Goal: Information Seeking & Learning: Learn about a topic

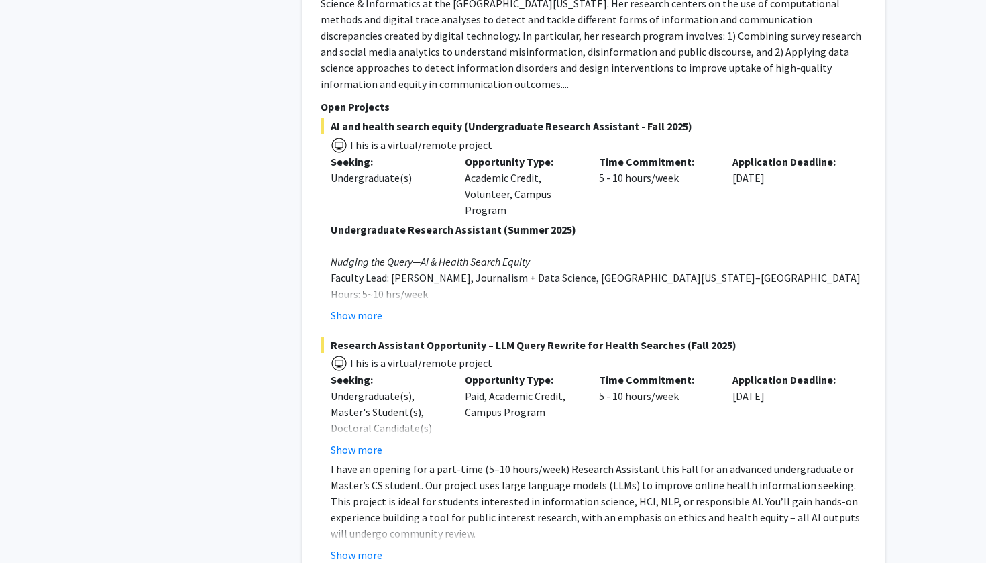
scroll to position [1948, 0]
click at [362, 306] on button "Show more" at bounding box center [357, 314] width 52 height 16
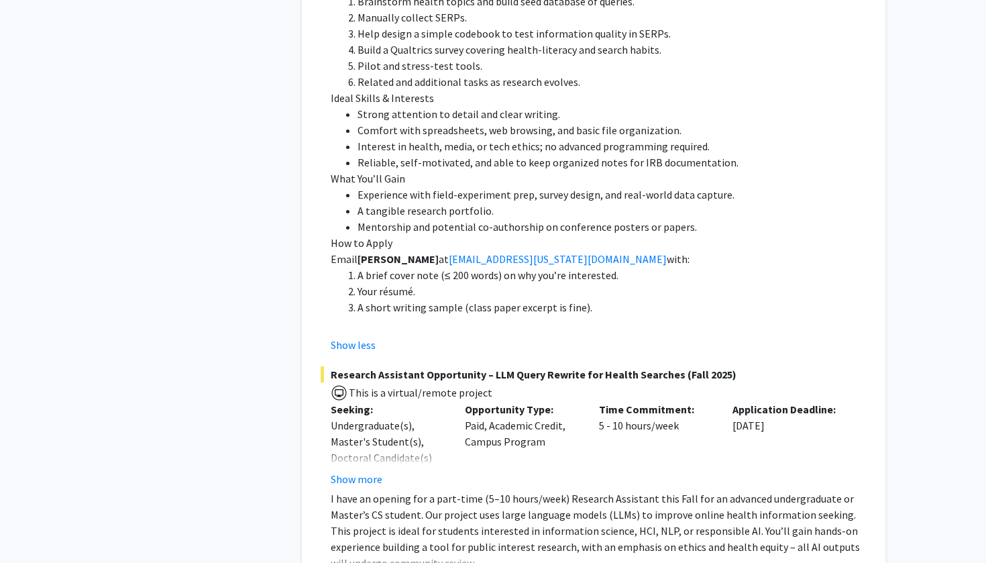
scroll to position [2536, 0]
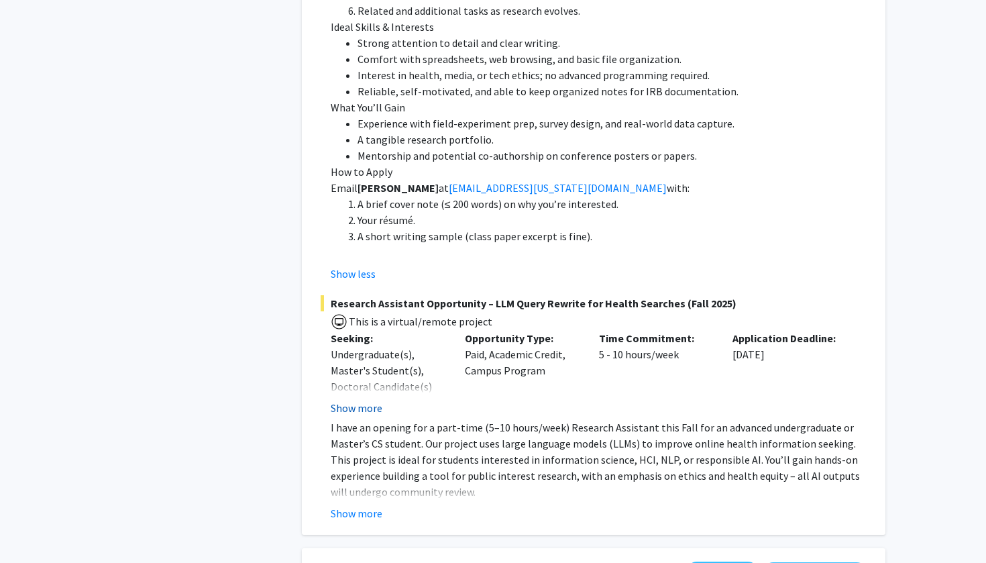
click at [360, 400] on button "Show more" at bounding box center [357, 408] width 52 height 16
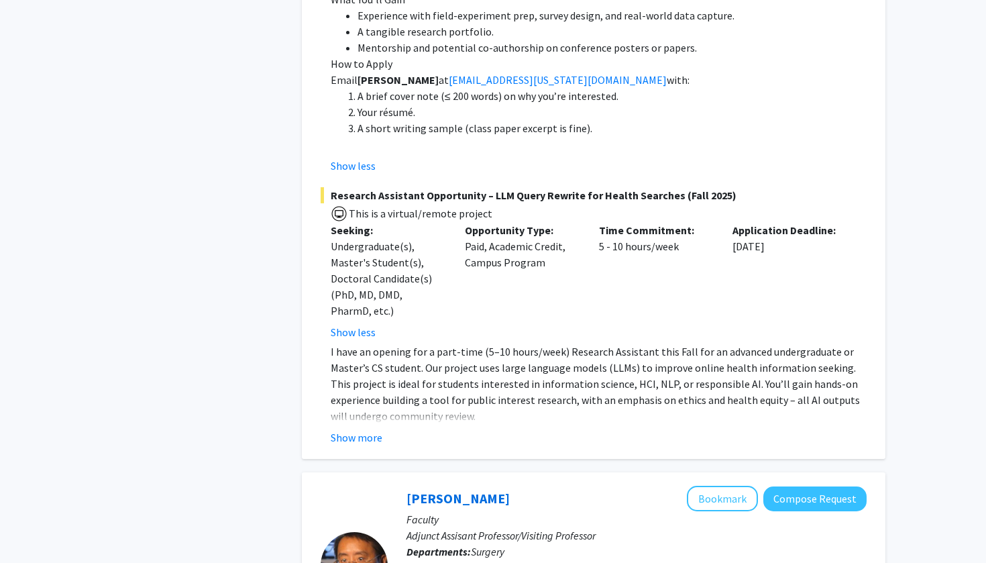
scroll to position [2646, 0]
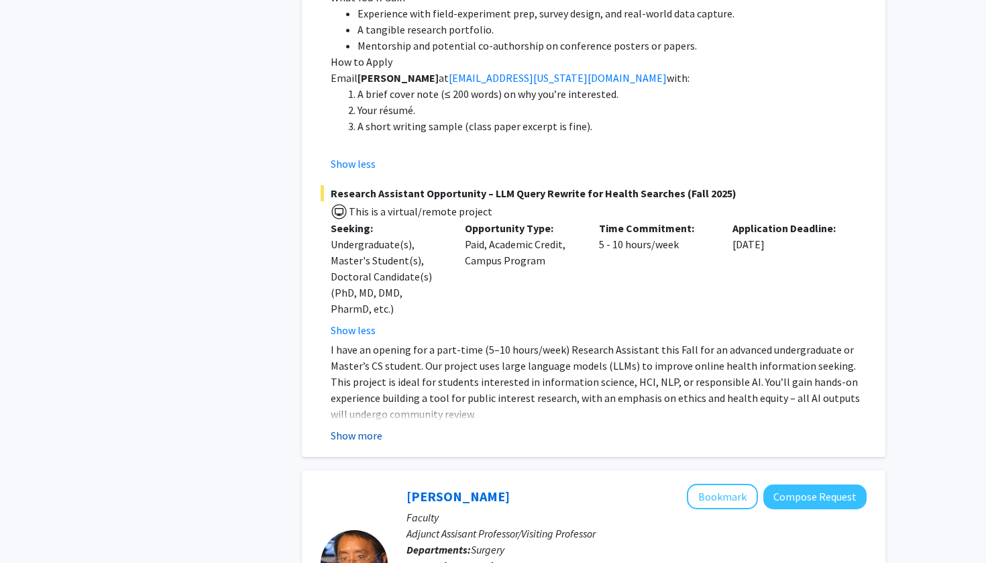
click at [360, 427] on button "Show more" at bounding box center [357, 435] width 52 height 16
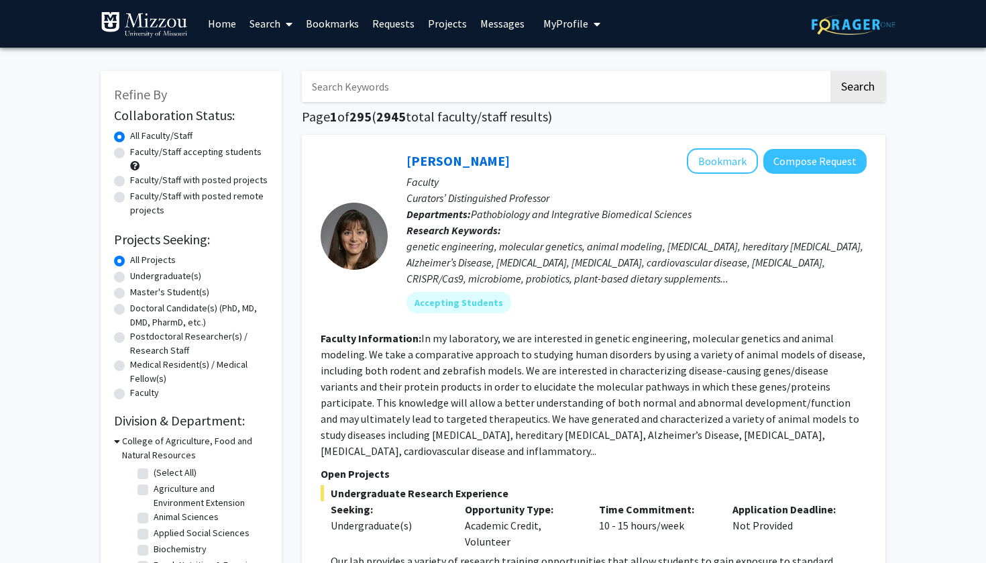
scroll to position [1, 0]
click at [130, 280] on label "Undergraduate(s)" at bounding box center [165, 276] width 71 height 14
click at [130, 278] on input "Undergraduate(s)" at bounding box center [134, 273] width 9 height 9
radio input "true"
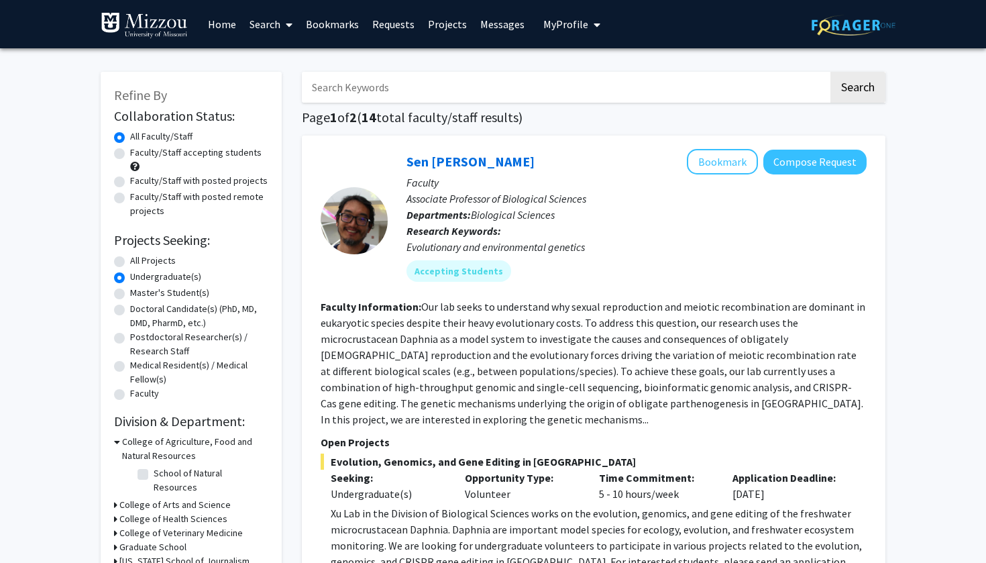
click at [130, 266] on label "All Projects" at bounding box center [153, 261] width 46 height 14
click at [130, 262] on input "All Projects" at bounding box center [134, 258] width 9 height 9
radio input "true"
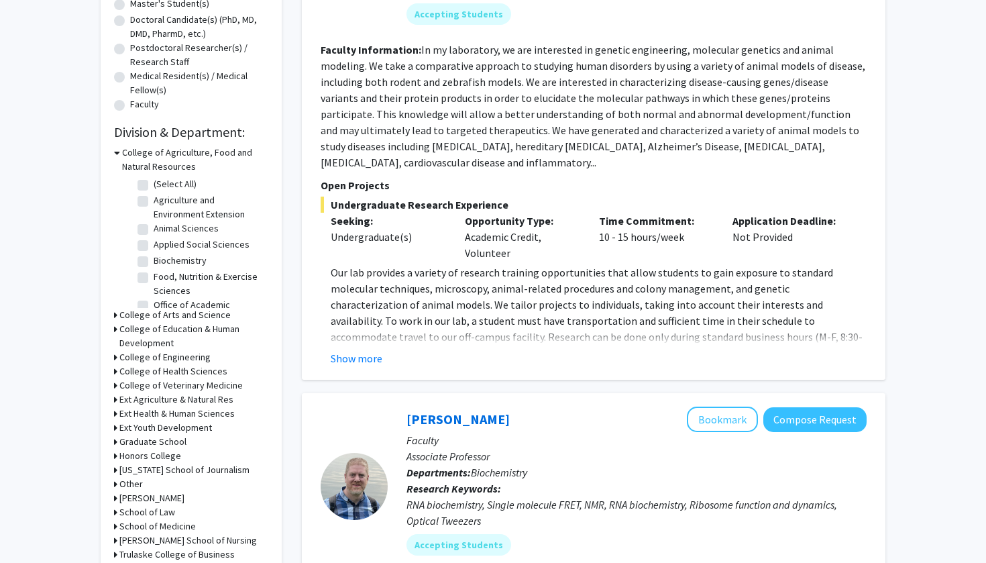
scroll to position [304, 0]
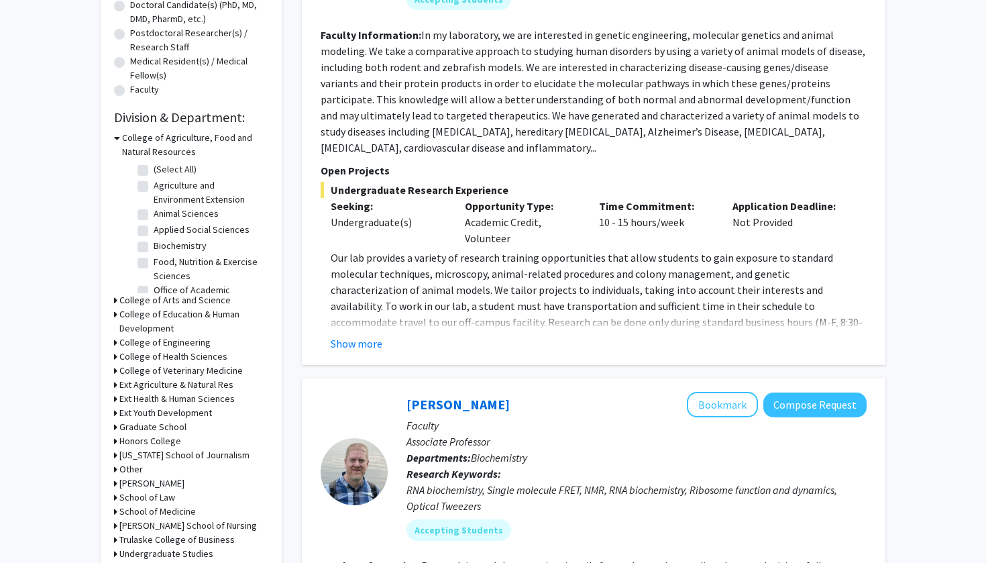
click at [125, 359] on h3 "College of Health Sciences" at bounding box center [173, 357] width 108 height 14
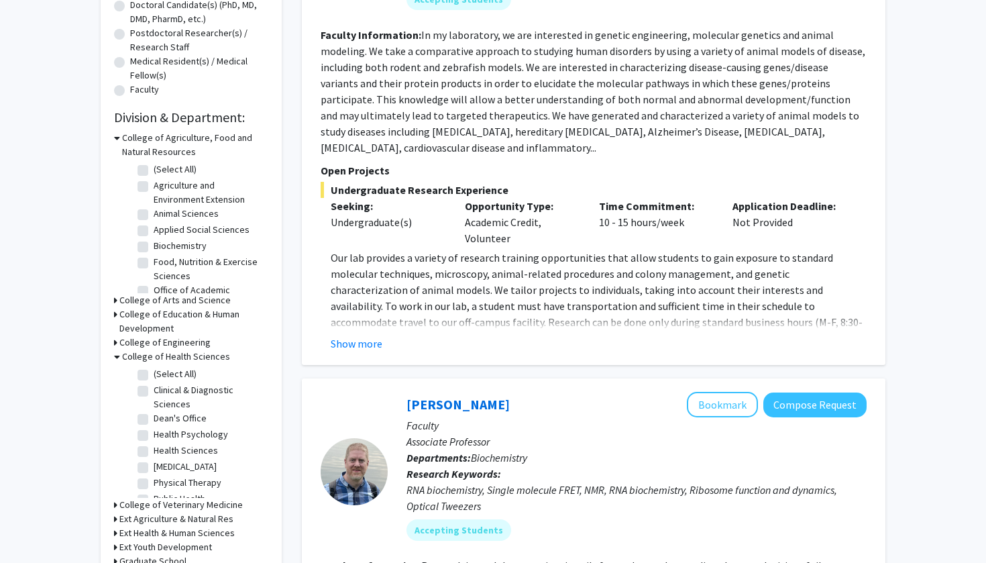
click at [125, 359] on h3 "College of Health Sciences" at bounding box center [176, 357] width 108 height 14
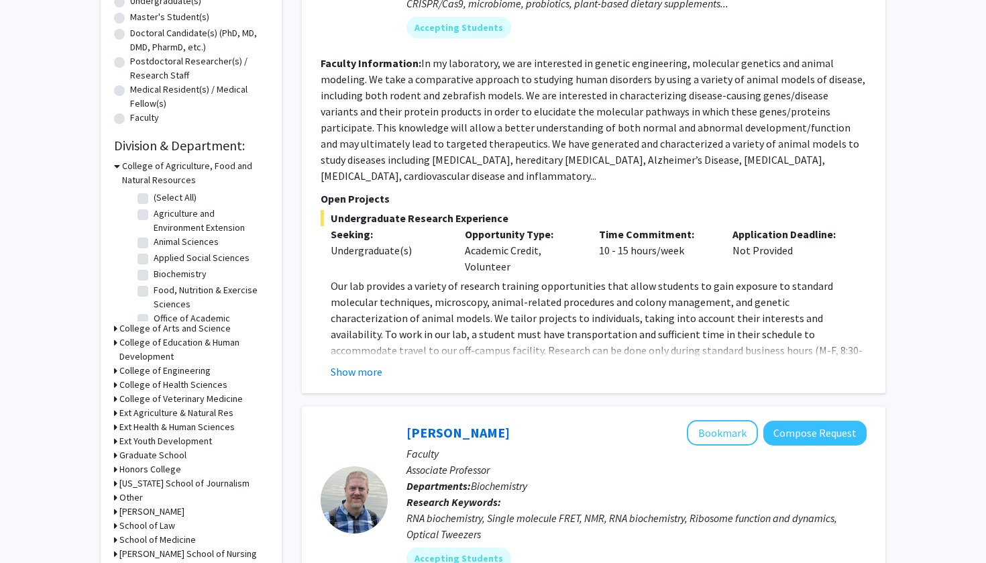
scroll to position [222, 0]
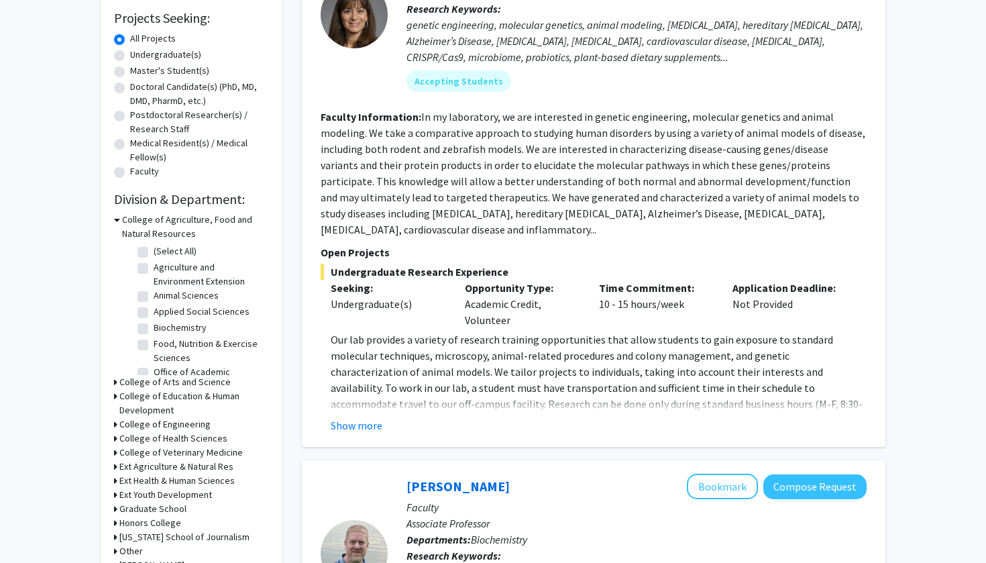
click at [135, 225] on h3 "College of Agriculture, Food and Natural Resources" at bounding box center [195, 227] width 146 height 28
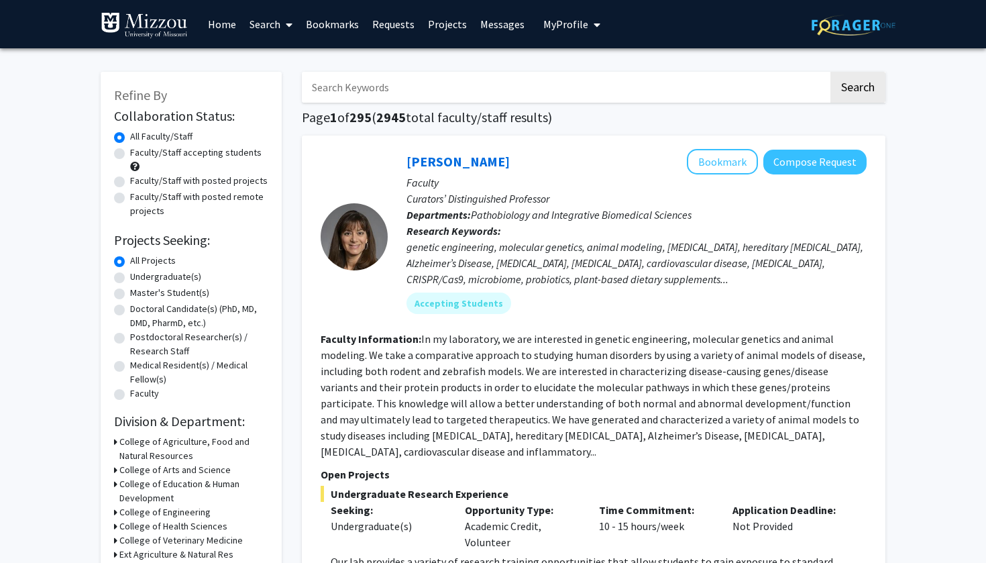
scroll to position [0, 0]
click at [267, 25] on link "Search" at bounding box center [271, 24] width 56 height 47
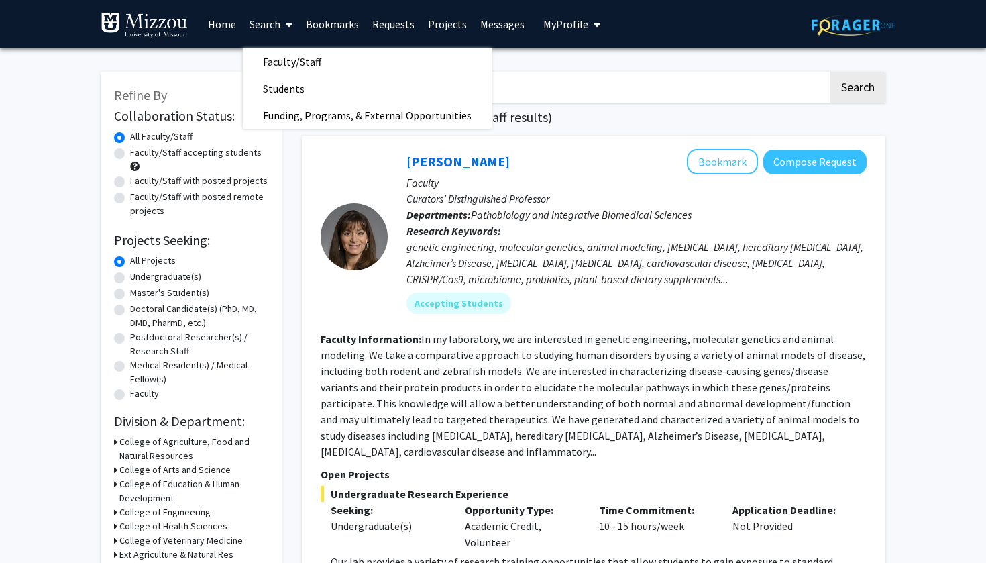
click at [212, 32] on link "Home" at bounding box center [222, 24] width 42 height 47
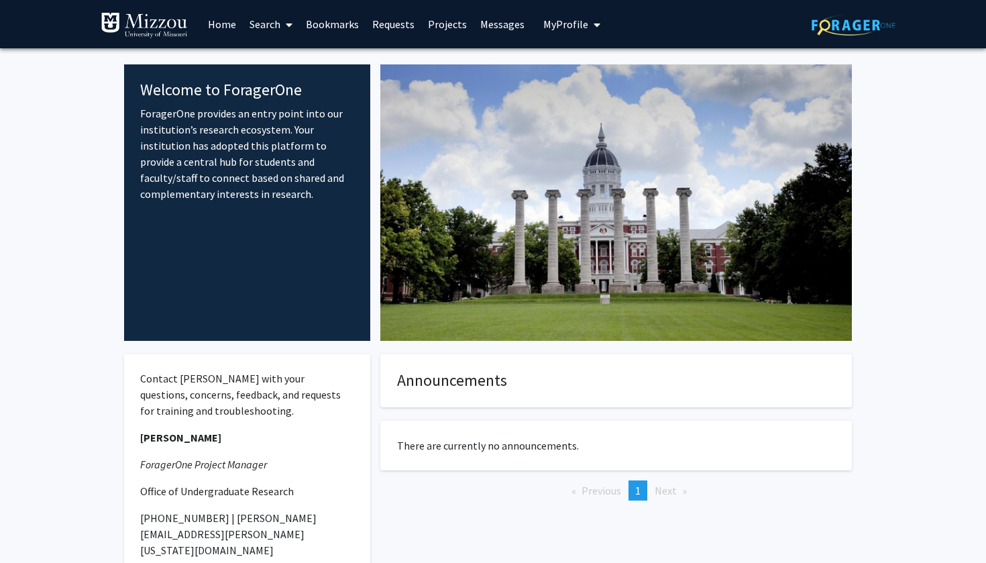
click at [214, 31] on link "Home" at bounding box center [222, 24] width 42 height 47
click at [288, 32] on span at bounding box center [286, 24] width 12 height 47
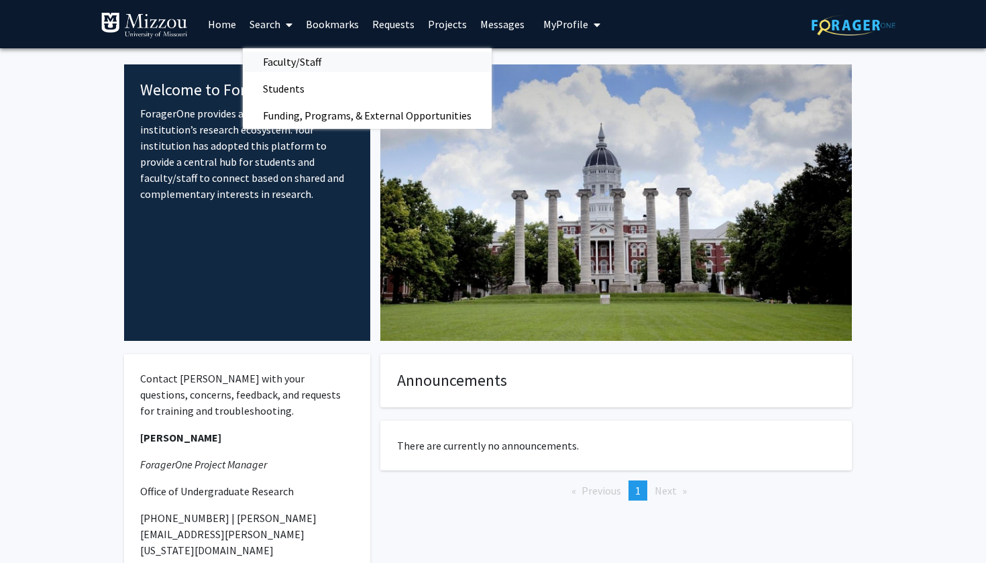
click at [291, 66] on span "Faculty/Staff" at bounding box center [292, 61] width 99 height 27
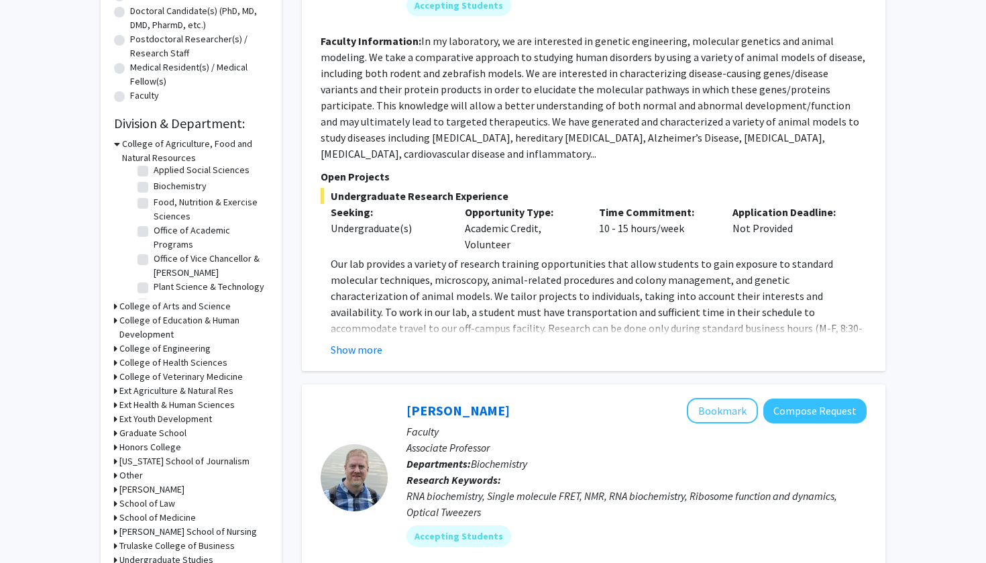
scroll to position [64, 0]
click at [154, 194] on label "Biochemistry" at bounding box center [180, 188] width 53 height 14
click at [154, 190] on input "Biochemistry" at bounding box center [158, 185] width 9 height 9
checkbox input "true"
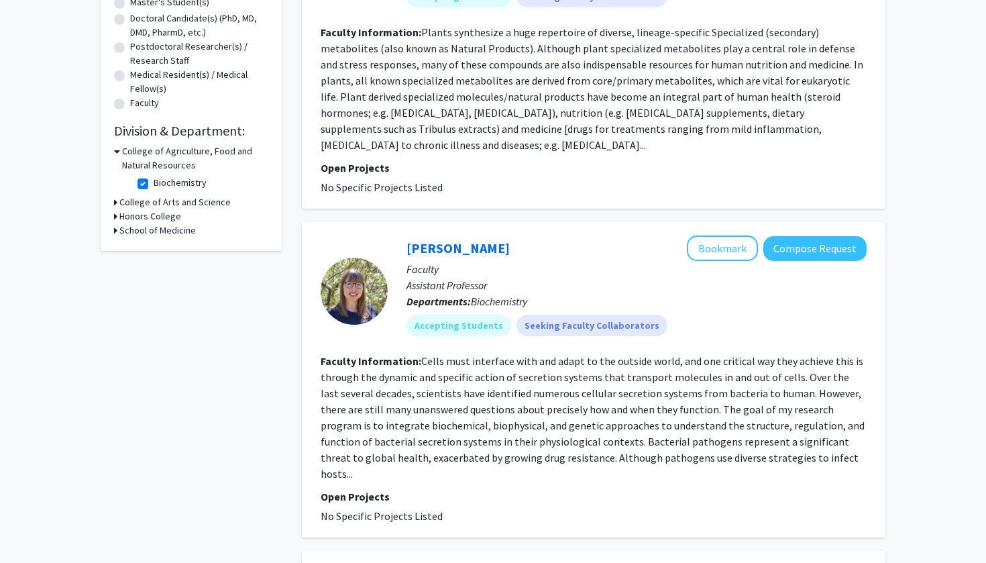
scroll to position [258, 0]
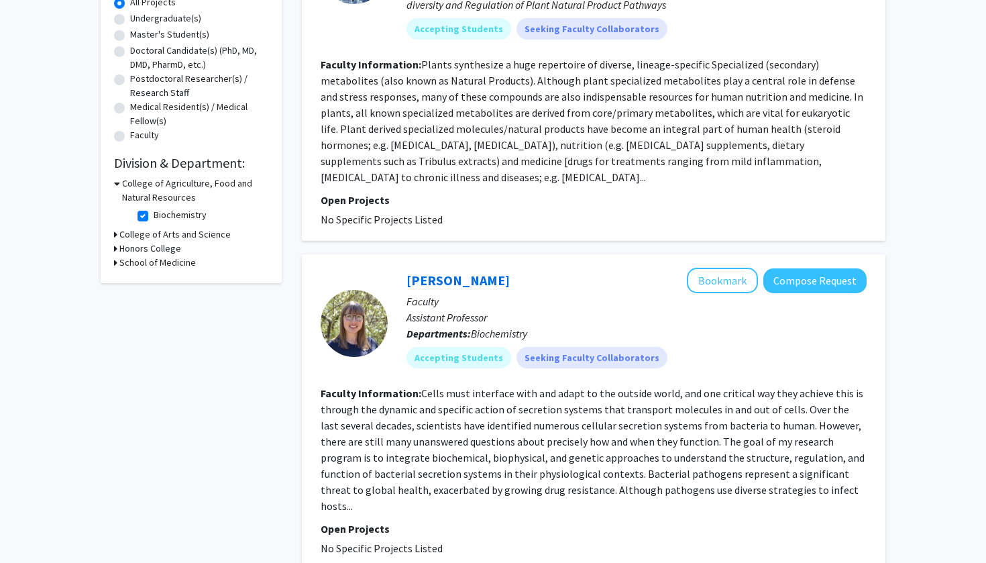
click at [123, 239] on h3 "College of Arts and Science" at bounding box center [174, 234] width 111 height 14
click at [123, 237] on h3 "College of Arts and Science" at bounding box center [177, 234] width 111 height 14
click at [154, 219] on label "Biochemistry" at bounding box center [180, 215] width 53 height 14
click at [154, 217] on input "Biochemistry" at bounding box center [158, 212] width 9 height 9
checkbox input "false"
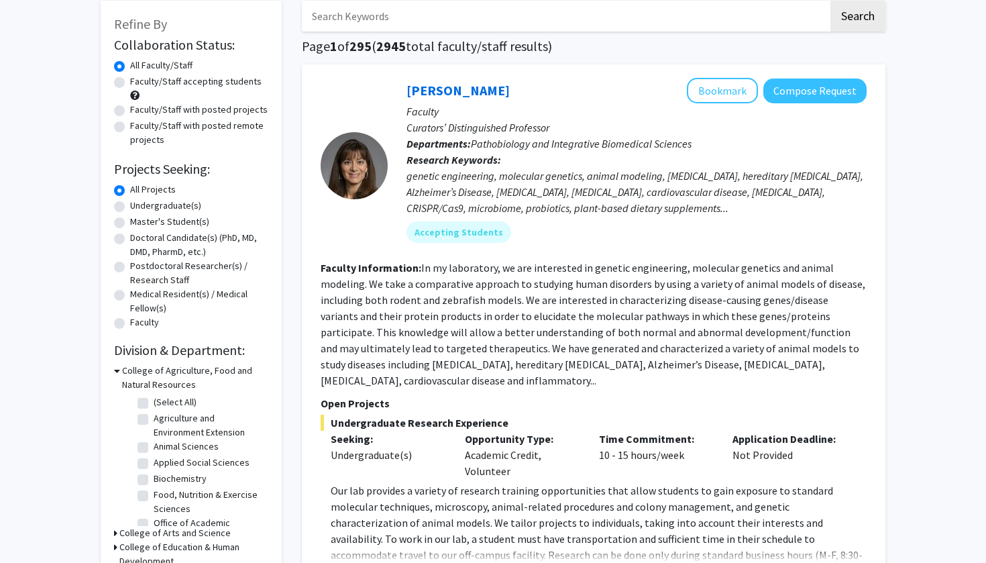
scroll to position [210, 0]
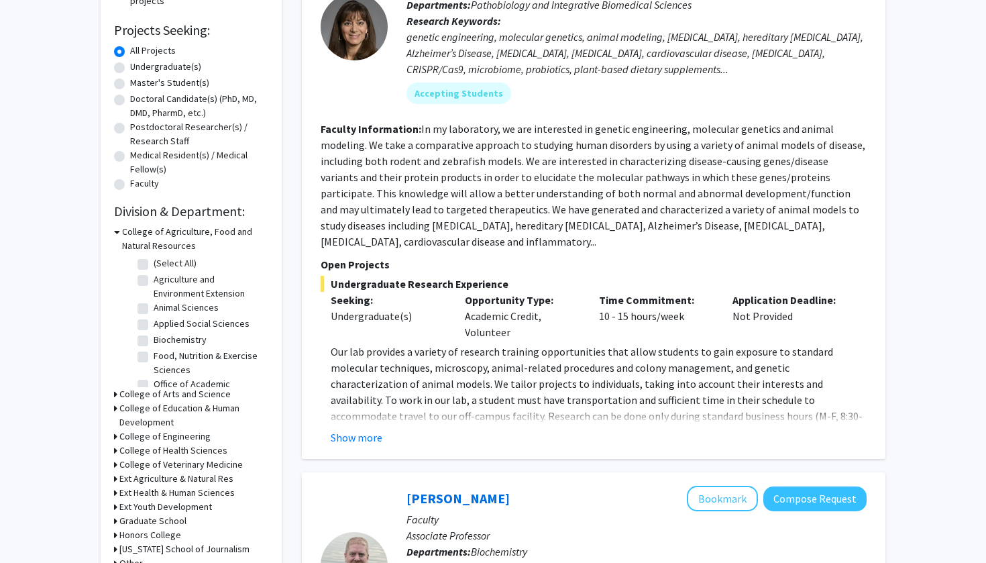
click at [144, 248] on h3 "College of Agriculture, Food and Natural Resources" at bounding box center [195, 239] width 146 height 28
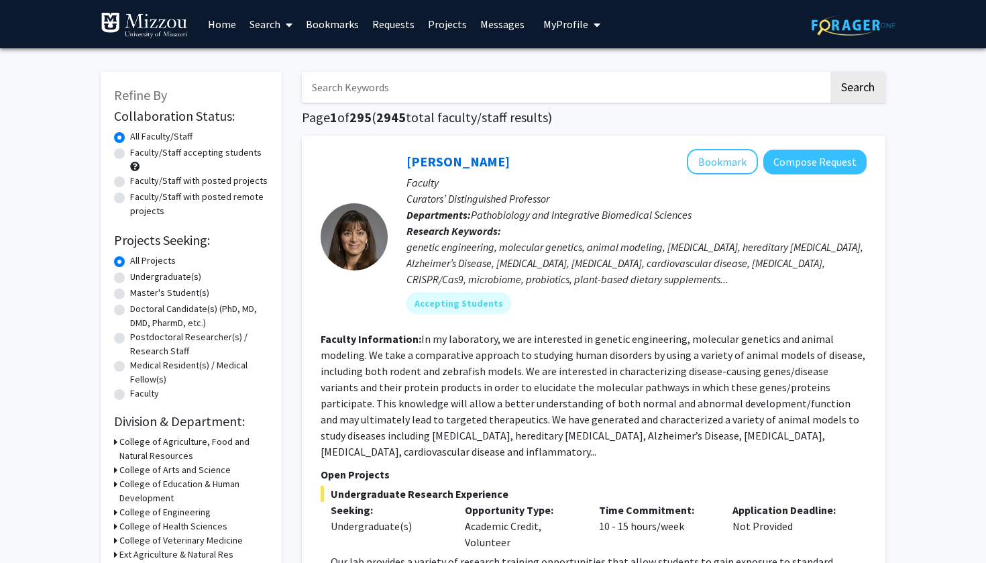
scroll to position [0, 0]
